Goal: Task Accomplishment & Management: Use online tool/utility

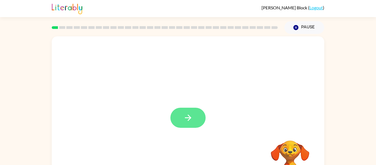
click at [178, 117] on button "button" at bounding box center [187, 118] width 35 height 20
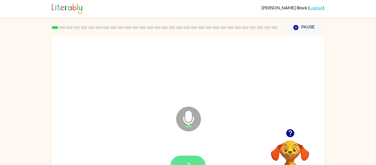
click at [183, 158] on button "button" at bounding box center [187, 166] width 35 height 20
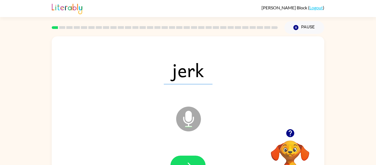
click at [183, 158] on button "button" at bounding box center [187, 166] width 35 height 20
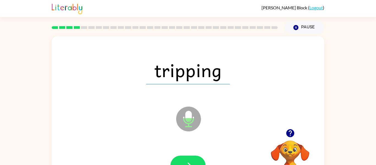
click at [183, 158] on button "button" at bounding box center [187, 166] width 35 height 20
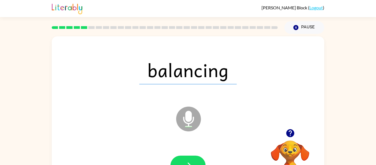
click at [183, 158] on button "button" at bounding box center [187, 166] width 35 height 20
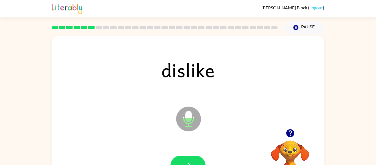
click at [183, 158] on button "button" at bounding box center [187, 166] width 35 height 20
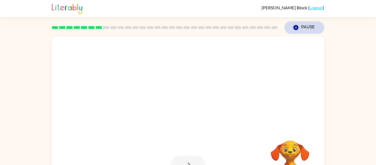
click at [298, 28] on icon "Pause" at bounding box center [296, 27] width 6 height 6
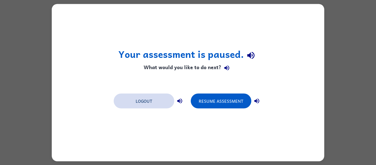
click at [141, 98] on button "Logout" at bounding box center [144, 100] width 61 height 15
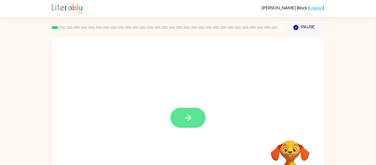
click at [182, 117] on button "button" at bounding box center [187, 118] width 35 height 20
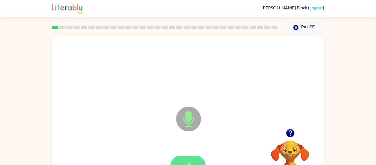
click at [185, 159] on button "button" at bounding box center [187, 166] width 35 height 20
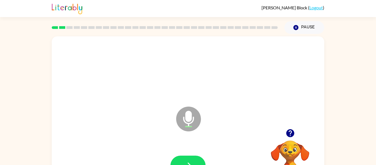
click at [185, 159] on button "button" at bounding box center [187, 166] width 35 height 20
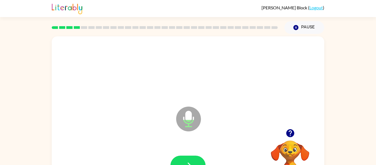
click at [185, 159] on button "button" at bounding box center [187, 166] width 35 height 20
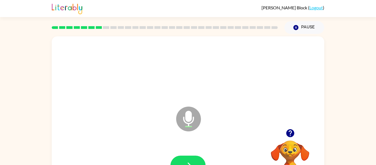
click at [185, 159] on button "button" at bounding box center [187, 166] width 35 height 20
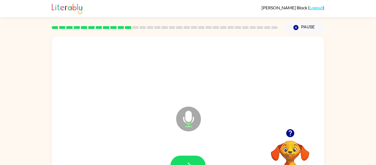
click at [185, 159] on button "button" at bounding box center [187, 166] width 35 height 20
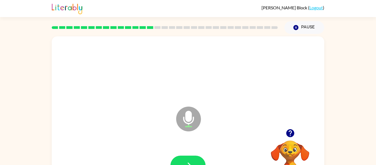
click at [185, 159] on button "button" at bounding box center [187, 166] width 35 height 20
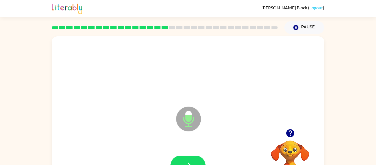
click at [185, 159] on button "button" at bounding box center [187, 166] width 35 height 20
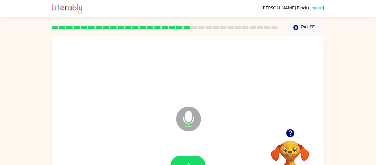
click at [185, 159] on button "button" at bounding box center [187, 166] width 35 height 20
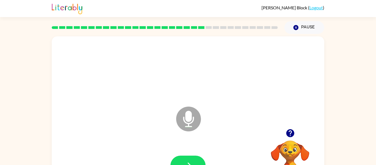
click at [185, 159] on button "button" at bounding box center [187, 166] width 35 height 20
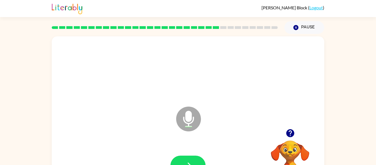
click at [185, 159] on button "button" at bounding box center [187, 166] width 35 height 20
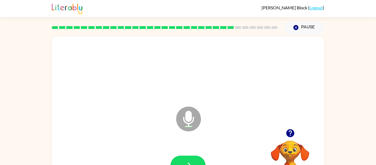
click at [185, 159] on button "button" at bounding box center [187, 166] width 35 height 20
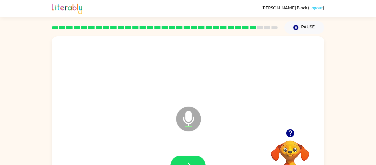
click at [185, 159] on button "button" at bounding box center [187, 166] width 35 height 20
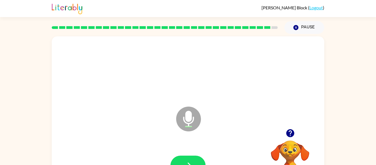
click at [185, 159] on button "button" at bounding box center [187, 166] width 35 height 20
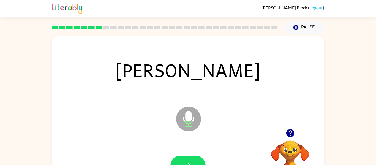
click at [358, 89] on div "[PERSON_NAME] Microphone The Microphone is here when it is your turn to talk Yo…" at bounding box center [188, 114] width 376 height 160
click at [181, 158] on button "button" at bounding box center [187, 166] width 35 height 20
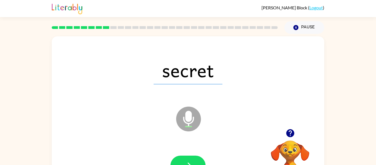
click at [181, 158] on button "button" at bounding box center [187, 166] width 35 height 20
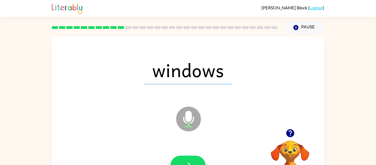
click at [181, 158] on button "button" at bounding box center [187, 166] width 35 height 20
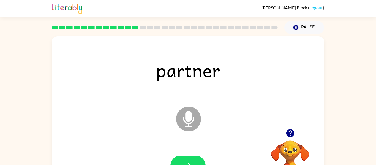
click at [181, 158] on button "button" at bounding box center [187, 166] width 35 height 20
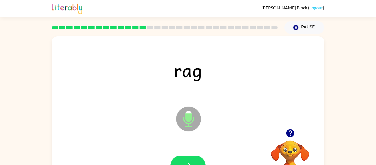
click at [181, 158] on button "button" at bounding box center [187, 166] width 35 height 20
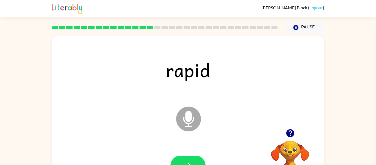
click at [181, 158] on button "button" at bounding box center [187, 166] width 35 height 20
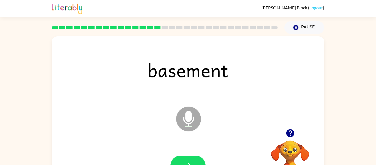
click at [181, 158] on button "button" at bounding box center [187, 166] width 35 height 20
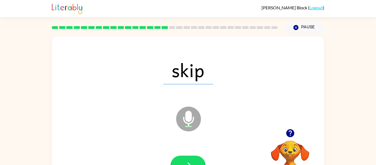
click at [181, 158] on button "button" at bounding box center [187, 166] width 35 height 20
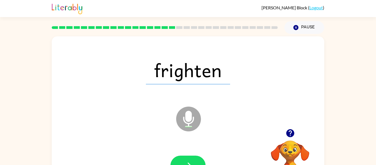
click at [181, 158] on button "button" at bounding box center [187, 166] width 35 height 20
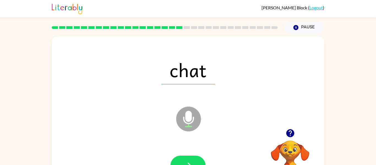
click at [181, 158] on button "button" at bounding box center [187, 166] width 35 height 20
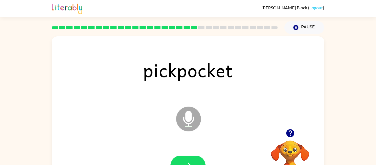
click at [181, 158] on button "button" at bounding box center [187, 166] width 35 height 20
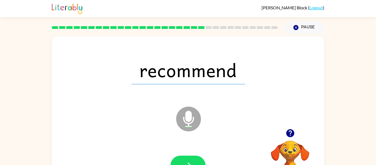
click at [181, 158] on button "button" at bounding box center [187, 166] width 35 height 20
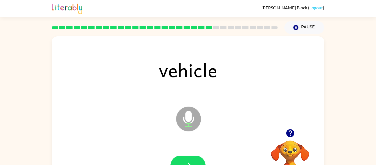
click at [181, 158] on button "button" at bounding box center [187, 166] width 35 height 20
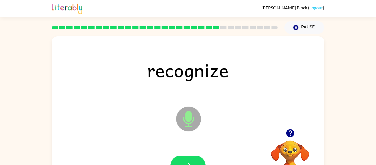
click at [181, 158] on button "button" at bounding box center [187, 166] width 35 height 20
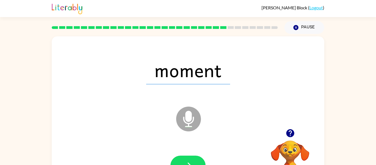
click at [181, 158] on button "button" at bounding box center [187, 166] width 35 height 20
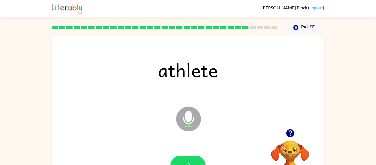
click at [181, 158] on button "button" at bounding box center [187, 166] width 35 height 20
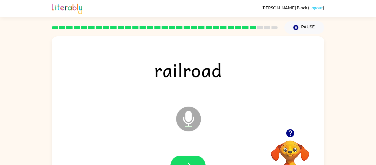
click at [181, 158] on button "button" at bounding box center [187, 166] width 35 height 20
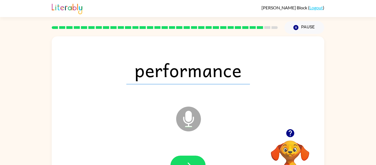
click at [181, 158] on button "button" at bounding box center [187, 166] width 35 height 20
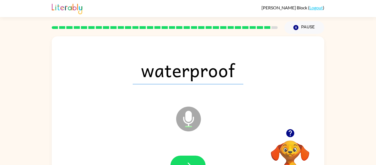
click at [181, 158] on button "button" at bounding box center [187, 166] width 35 height 20
